Goal: Information Seeking & Learning: Find specific fact

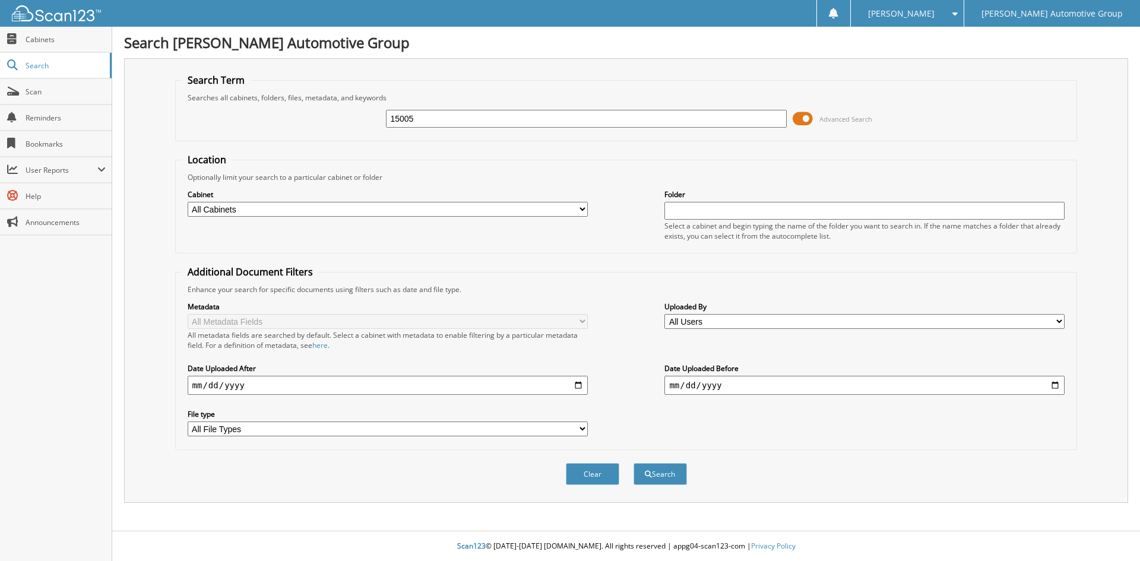
type input "15005"
click at [633, 463] on button "Search" at bounding box center [659, 474] width 53 height 22
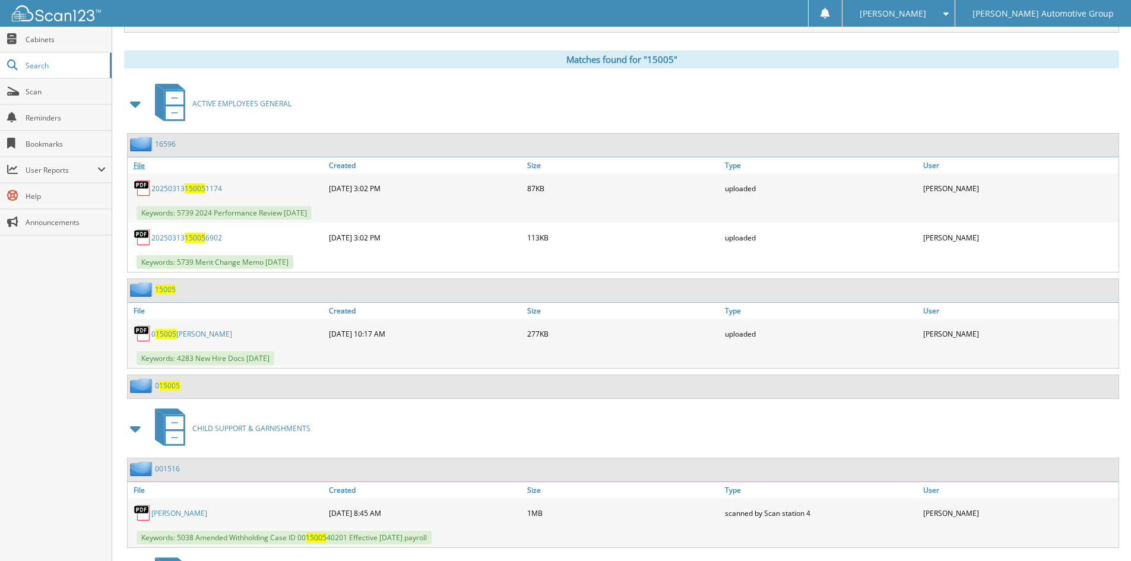
scroll to position [475, 0]
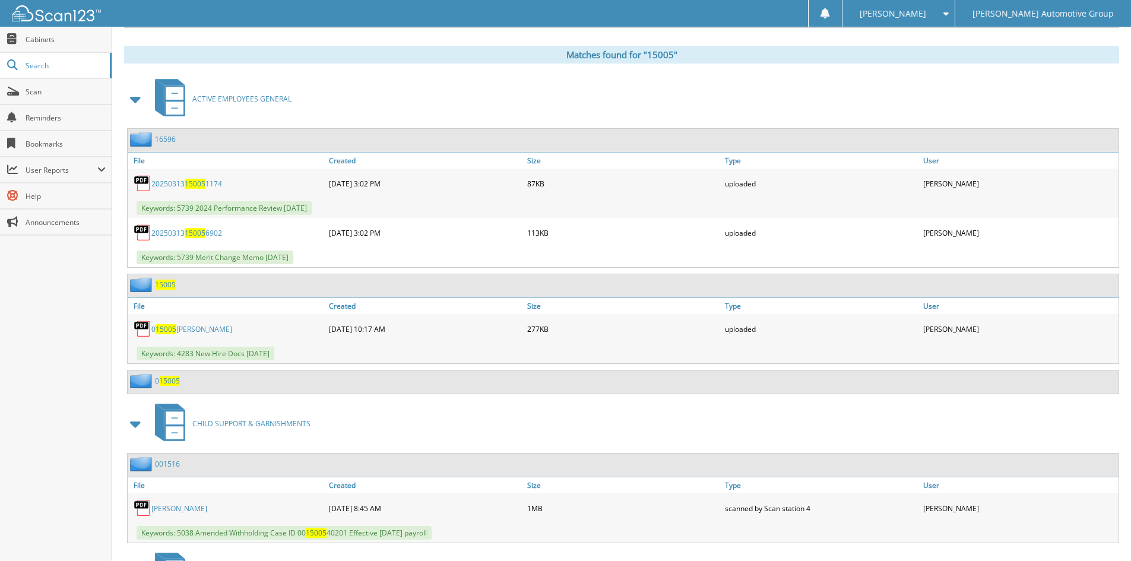
click at [160, 280] on div "15005" at bounding box center [152, 284] width 48 height 15
click at [160, 288] on span "15005" at bounding box center [165, 285] width 21 height 10
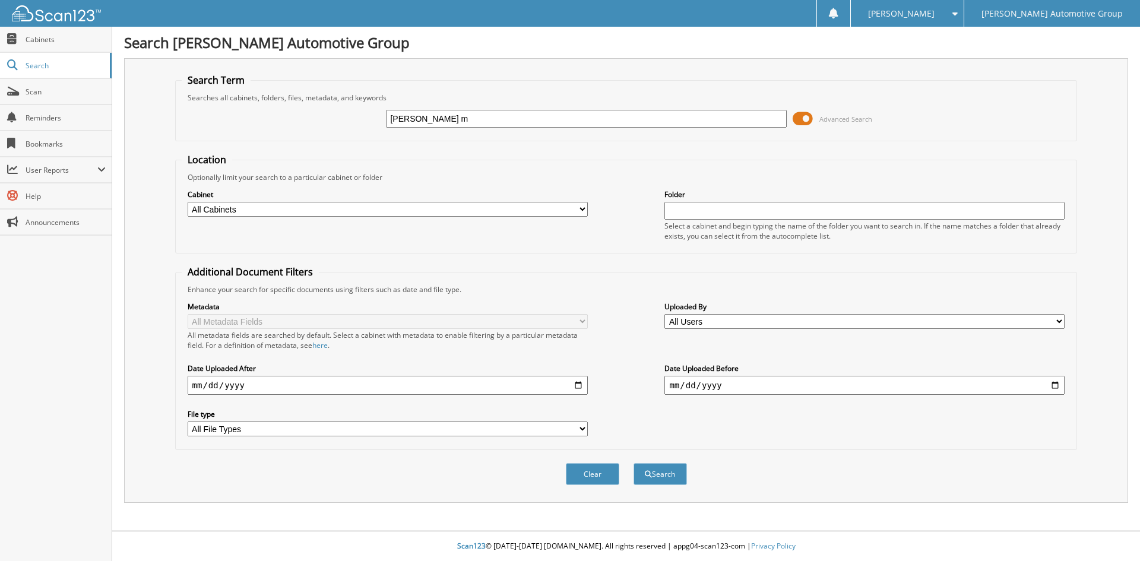
type input "lanik missy"
click at [633, 463] on button "Search" at bounding box center [659, 474] width 53 height 22
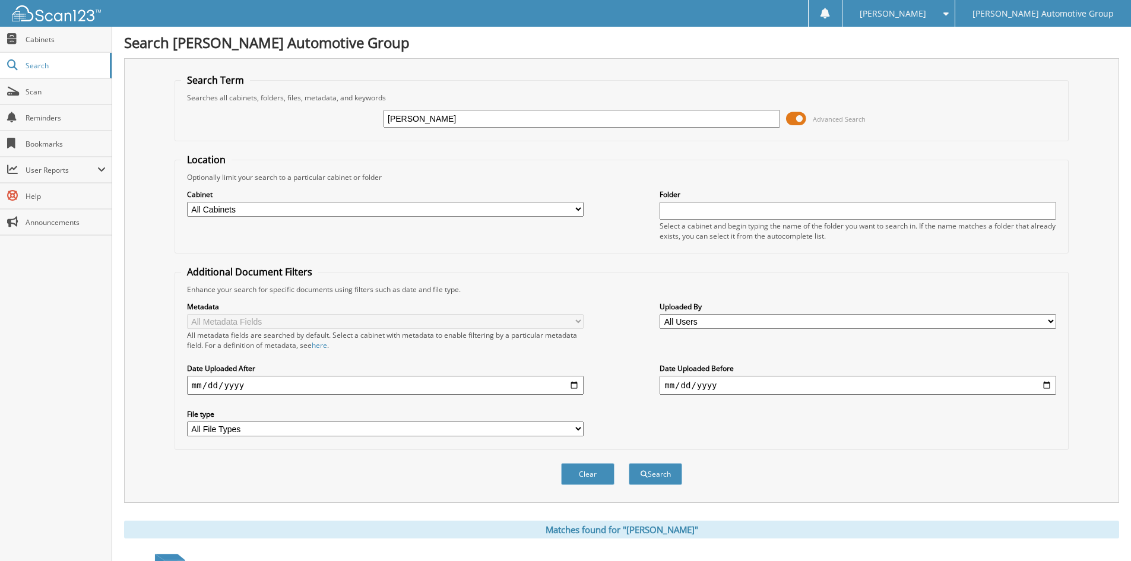
click at [546, 113] on input "lanik missy" at bounding box center [582, 119] width 397 height 18
type input "16187"
click at [629, 463] on button "Search" at bounding box center [655, 474] width 53 height 22
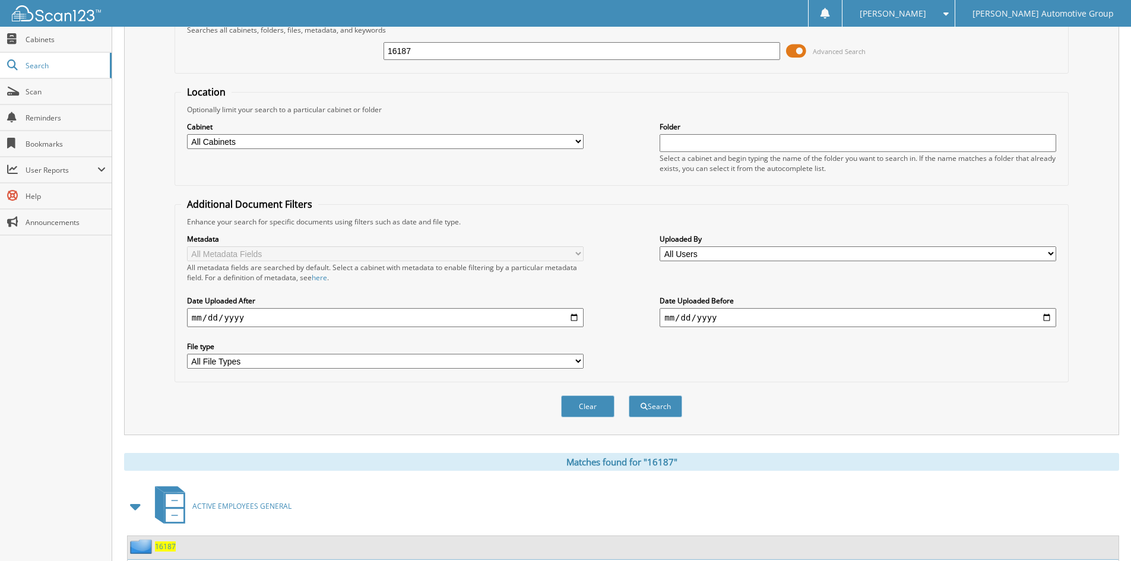
scroll to position [297, 0]
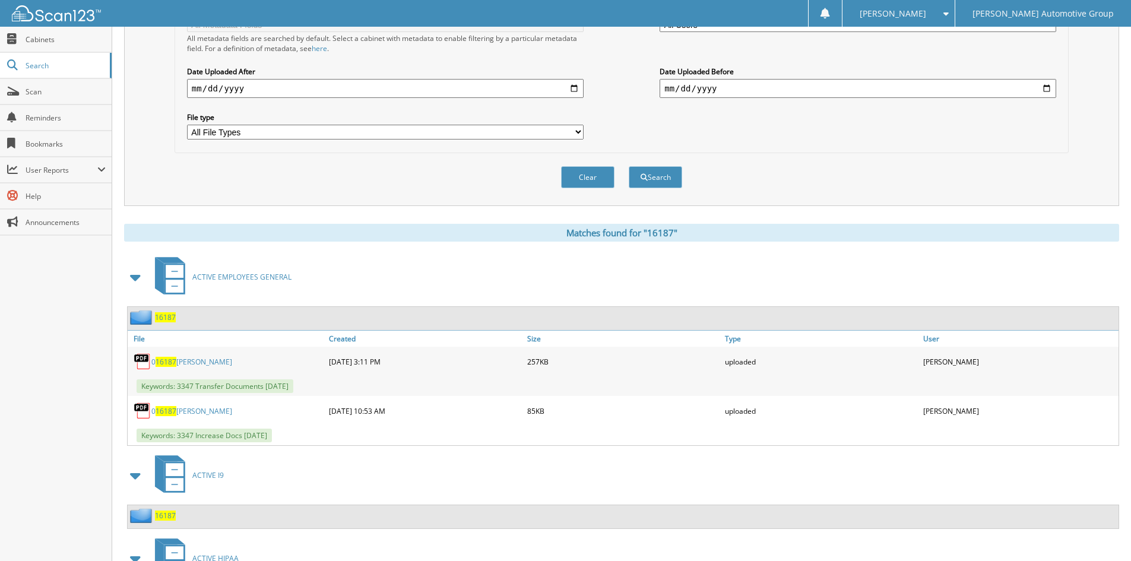
click at [171, 319] on span "16187" at bounding box center [165, 317] width 21 height 10
